Goal: Information Seeking & Learning: Learn about a topic

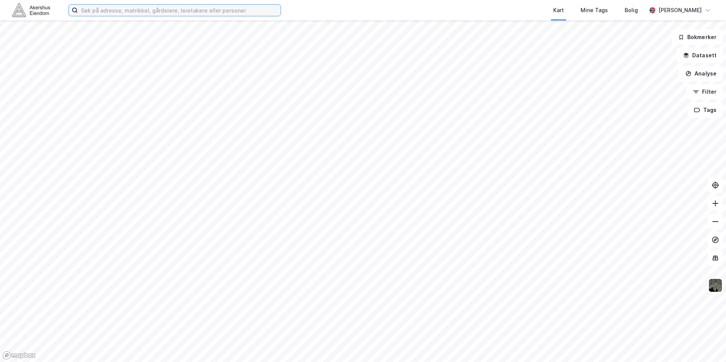
click at [164, 12] on input at bounding box center [179, 10] width 203 height 11
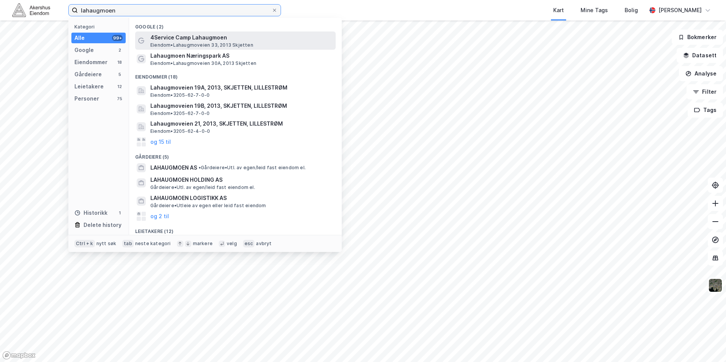
type input "lahaugmoen"
click at [204, 44] on span "[PERSON_NAME] 33, 2013 Skjetten" at bounding box center [201, 45] width 103 height 6
